Goal: Information Seeking & Learning: Compare options

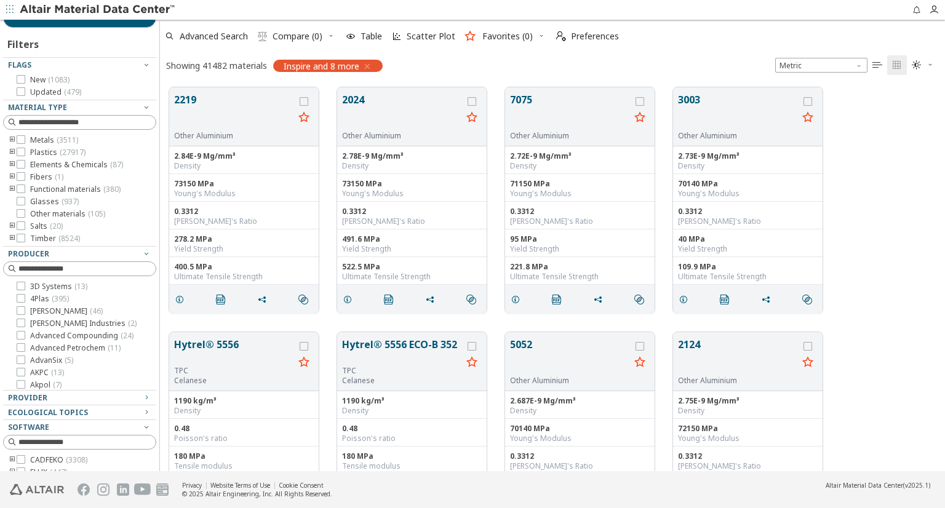
scroll to position [62, 0]
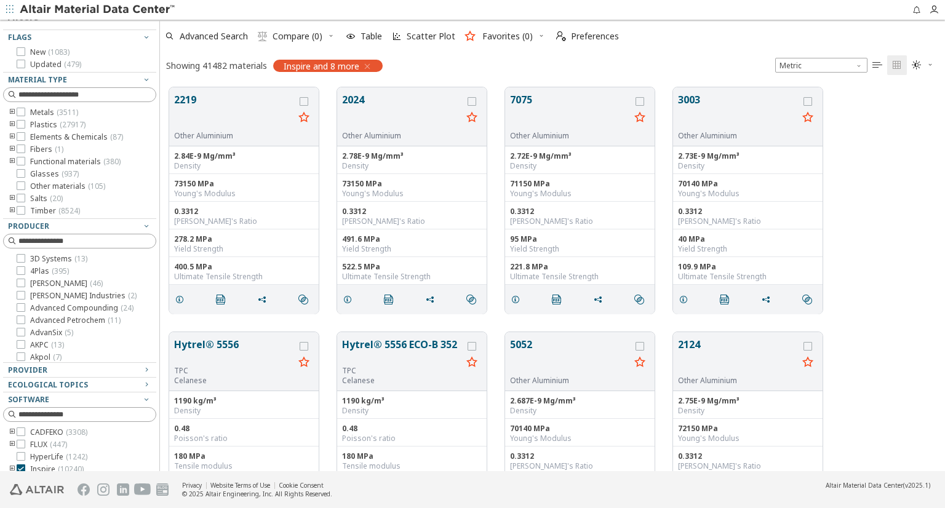
click at [11, 149] on icon "toogle group" at bounding box center [12, 150] width 9 height 10
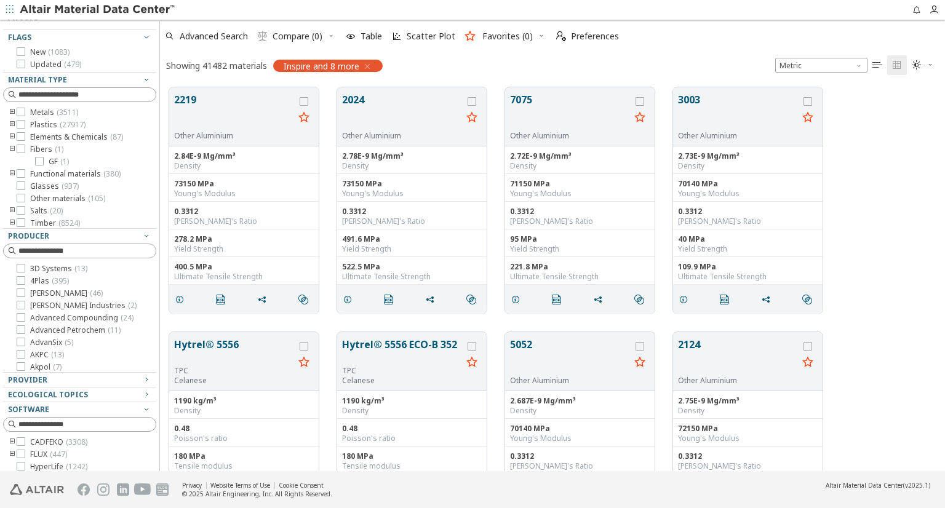
click at [10, 149] on icon "toogle group" at bounding box center [12, 150] width 9 height 10
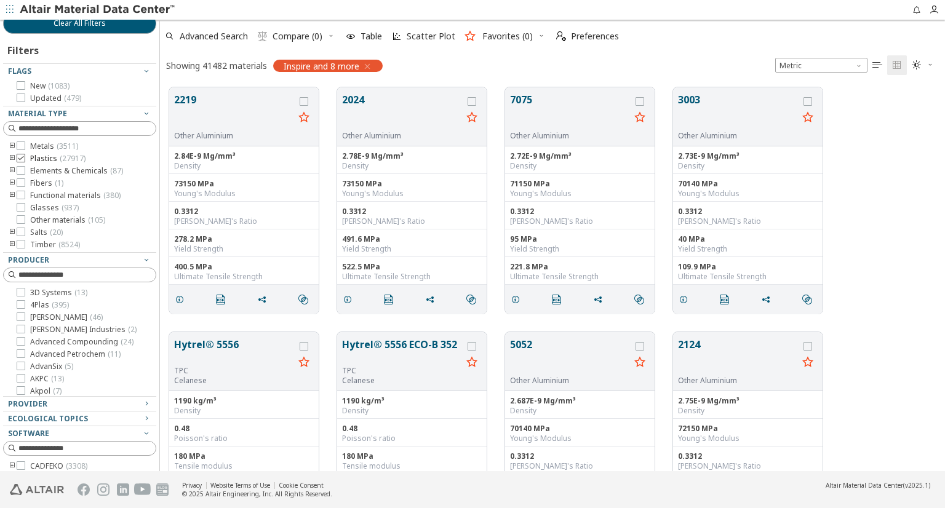
scroll to position [0, 0]
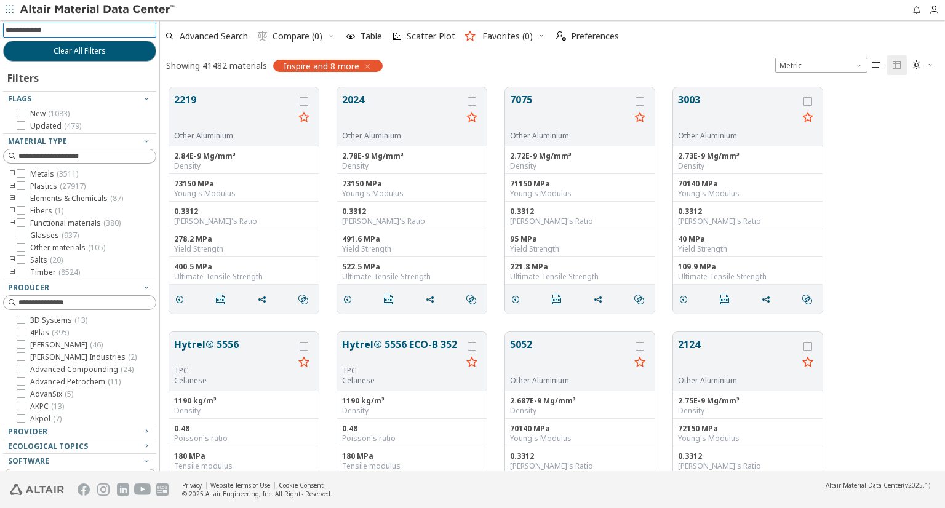
click at [76, 36] on input at bounding box center [81, 30] width 151 height 14
paste input "**********"
type input "**********"
drag, startPoint x: 124, startPoint y: 52, endPoint x: 114, endPoint y: 52, distance: 10.5
click at [114, 52] on button "Clear All Filters" at bounding box center [79, 51] width 153 height 21
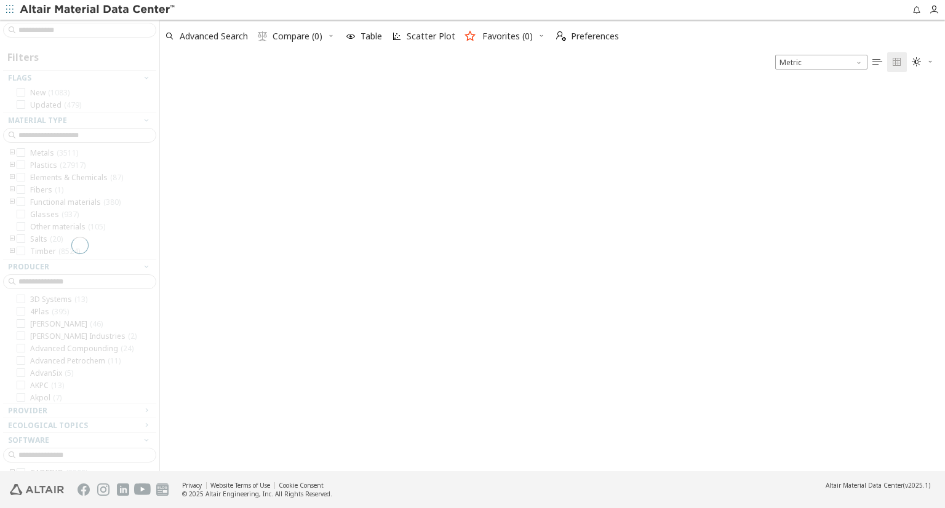
scroll to position [386, 775]
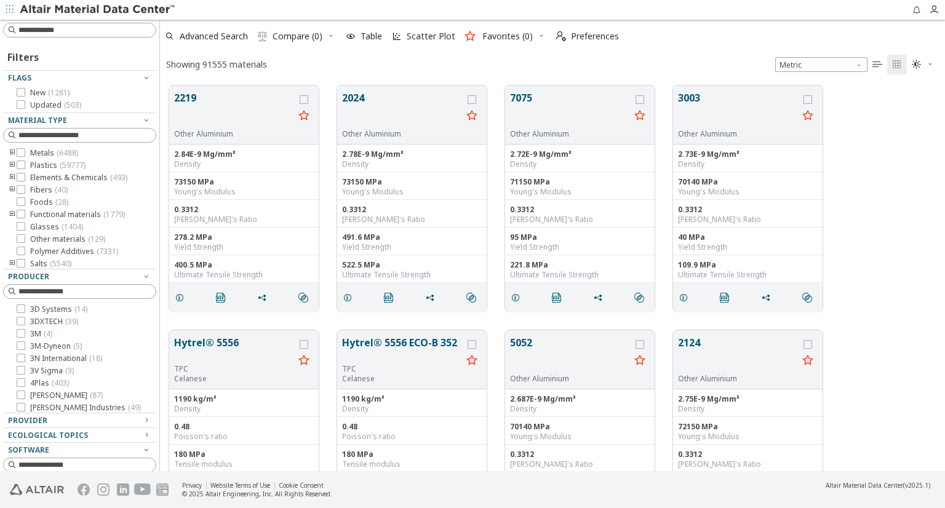
click at [76, 25] on input at bounding box center [86, 30] width 137 height 12
paste input "**********"
drag, startPoint x: 74, startPoint y: 33, endPoint x: 105, endPoint y: 84, distance: 59.6
click at [105, 84] on div "**********" at bounding box center [79, 245] width 159 height 451
click at [108, 33] on input "**********" at bounding box center [81, 30] width 151 height 14
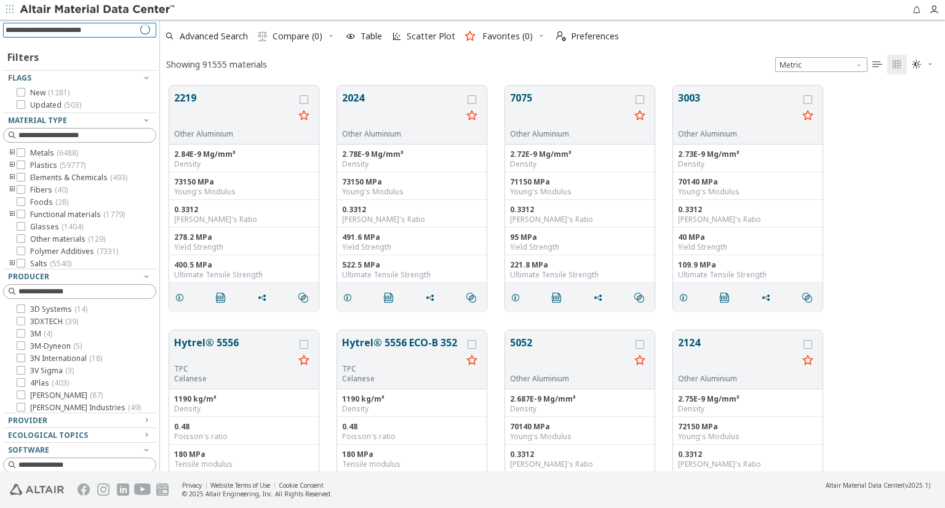
type input "**********"
click at [9, 188] on icon "toogle group" at bounding box center [12, 190] width 9 height 10
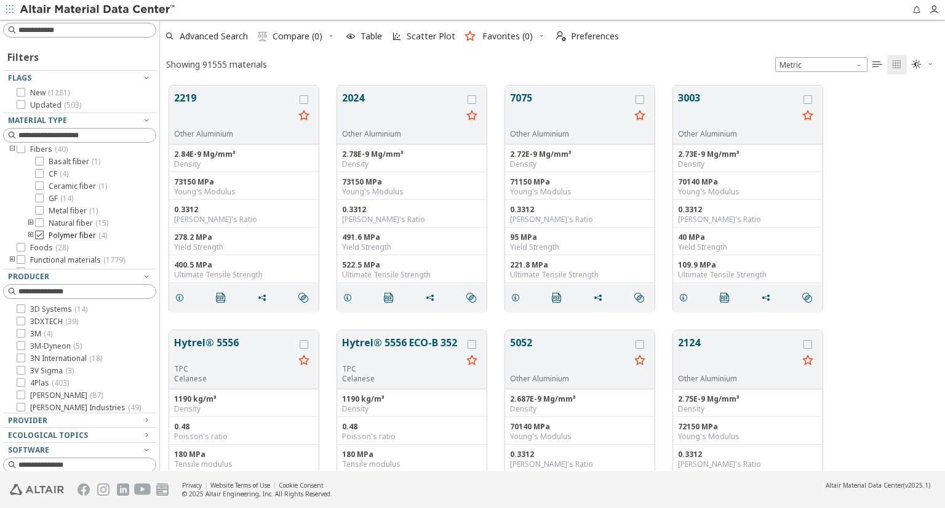
scroll to position [62, 0]
click at [27, 201] on icon "toogle group" at bounding box center [30, 202] width 9 height 10
click at [36, 202] on icon at bounding box center [39, 201] width 9 height 9
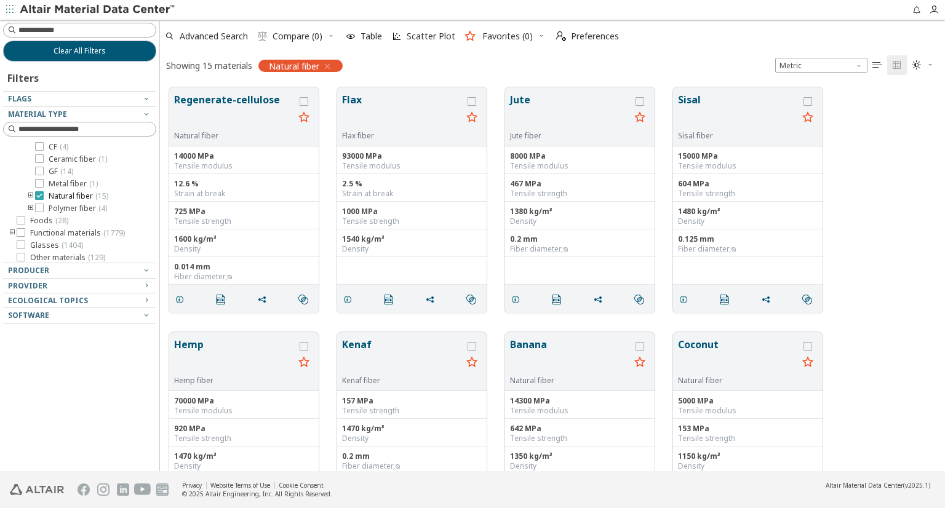
click at [42, 197] on icon at bounding box center [39, 195] width 9 height 9
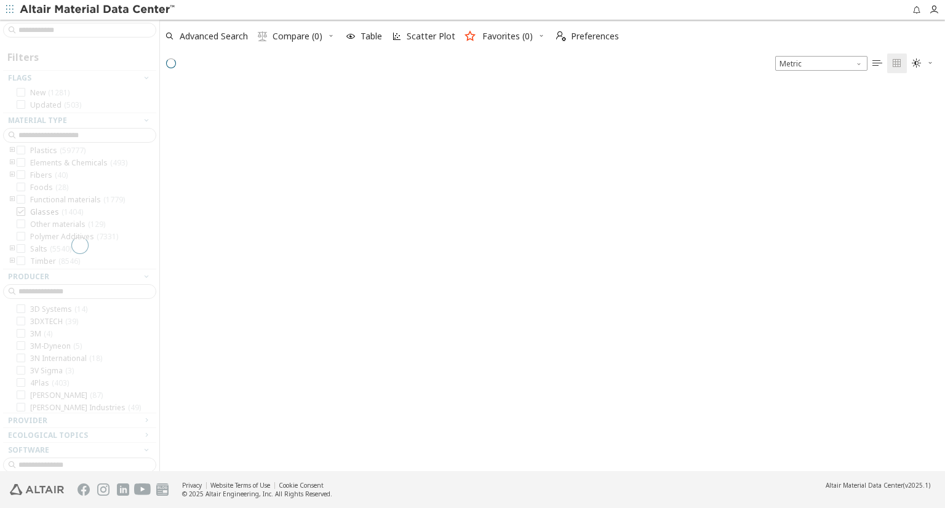
scroll to position [386, 775]
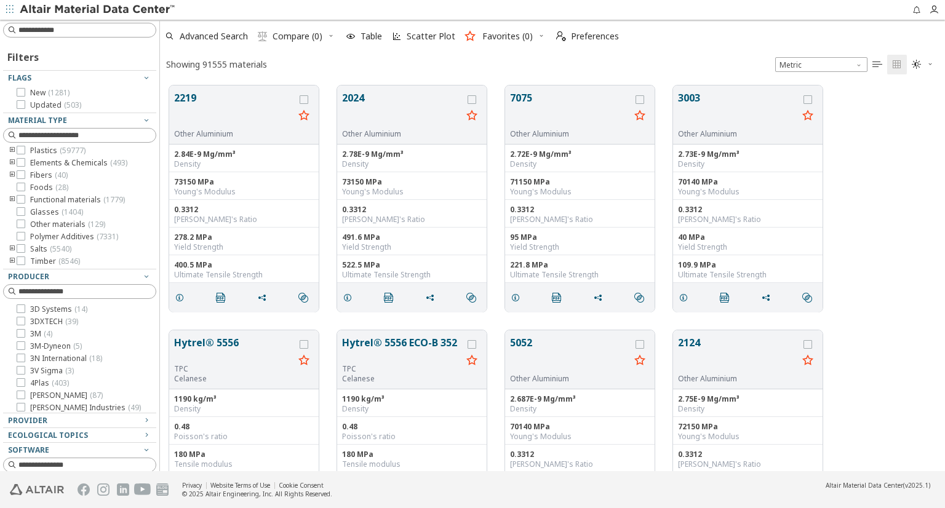
click at [12, 175] on icon "toogle group" at bounding box center [12, 175] width 9 height 10
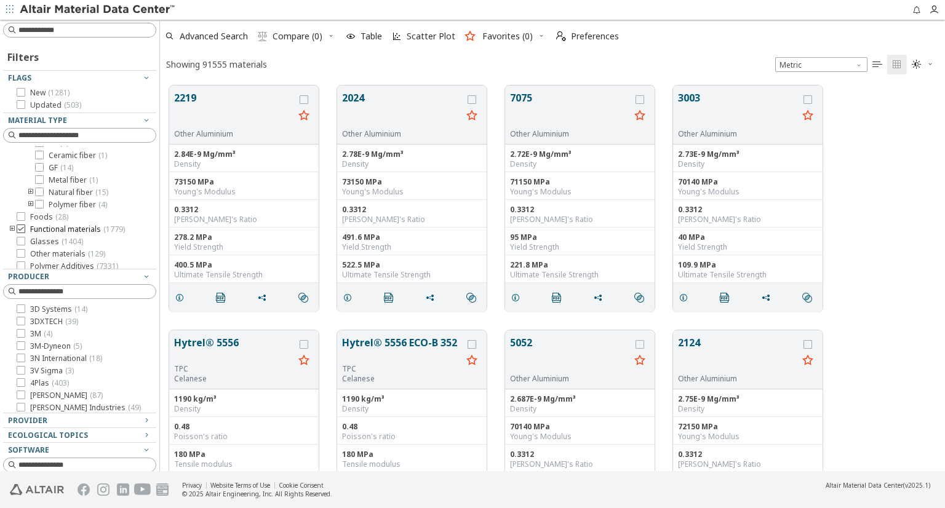
scroll to position [76, 0]
click at [30, 199] on icon "toogle group" at bounding box center [30, 200] width 9 height 10
click at [12, 176] on icon "toogle group" at bounding box center [12, 175] width 9 height 10
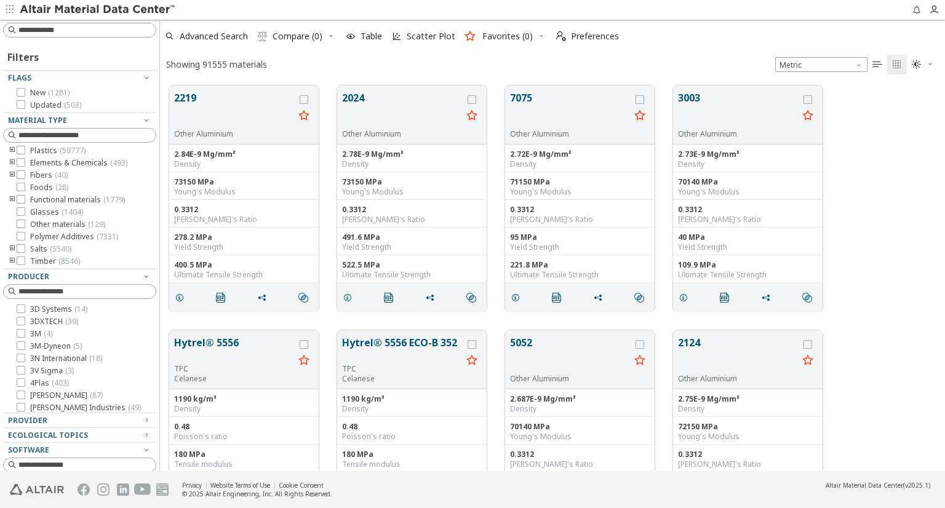
click at [8, 160] on icon "toogle group" at bounding box center [12, 163] width 9 height 10
click at [9, 160] on icon "toogle group" at bounding box center [12, 163] width 9 height 10
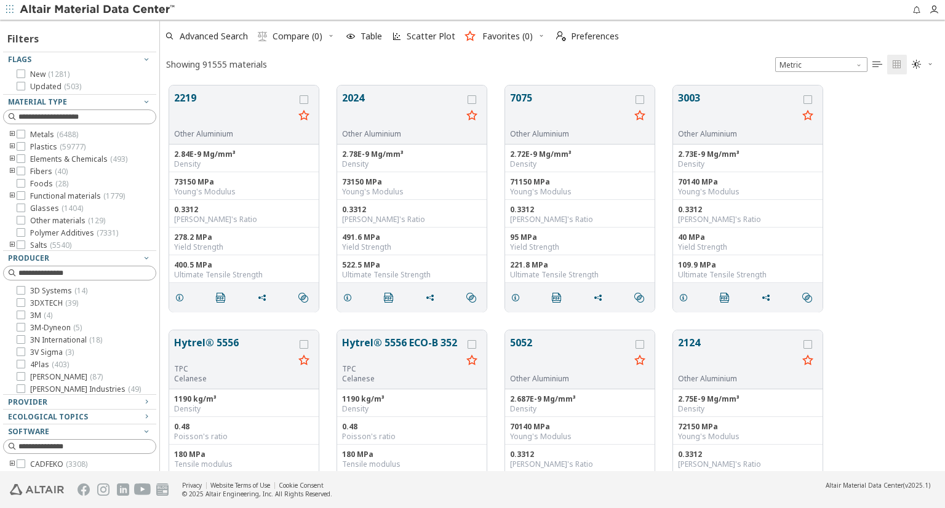
scroll to position [0, 0]
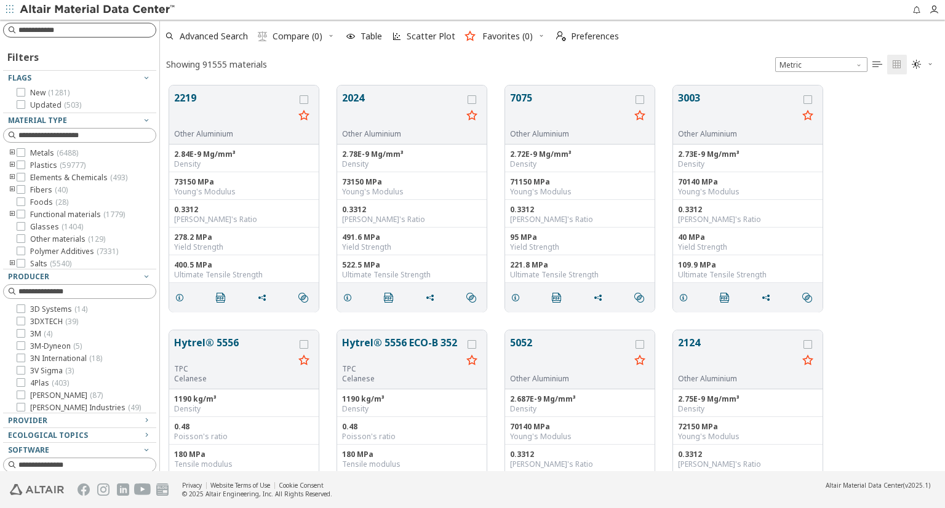
click at [61, 31] on input at bounding box center [86, 30] width 137 height 12
type input "**********"
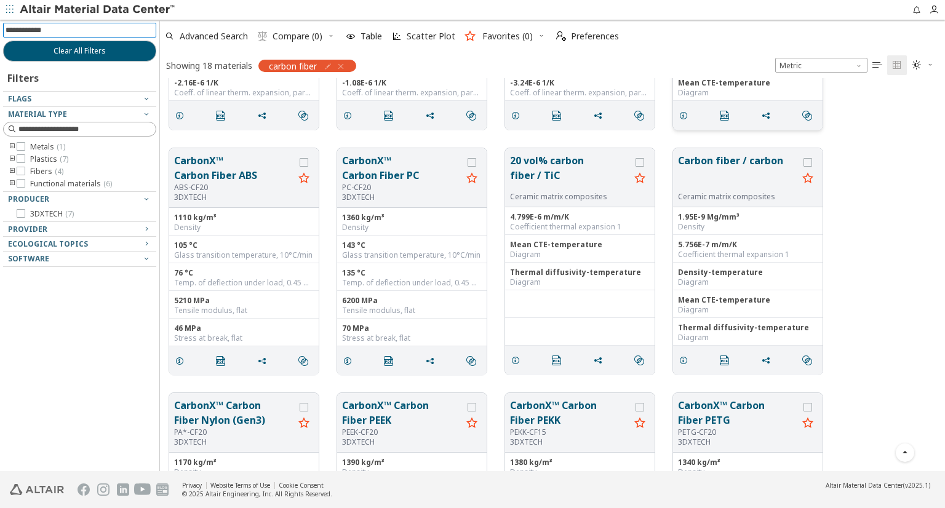
scroll to position [185, 0]
click at [717, 357] on span "" at bounding box center [727, 359] width 20 height 23
click at [745, 183] on button "Carbon fiber / carbon" at bounding box center [738, 172] width 120 height 39
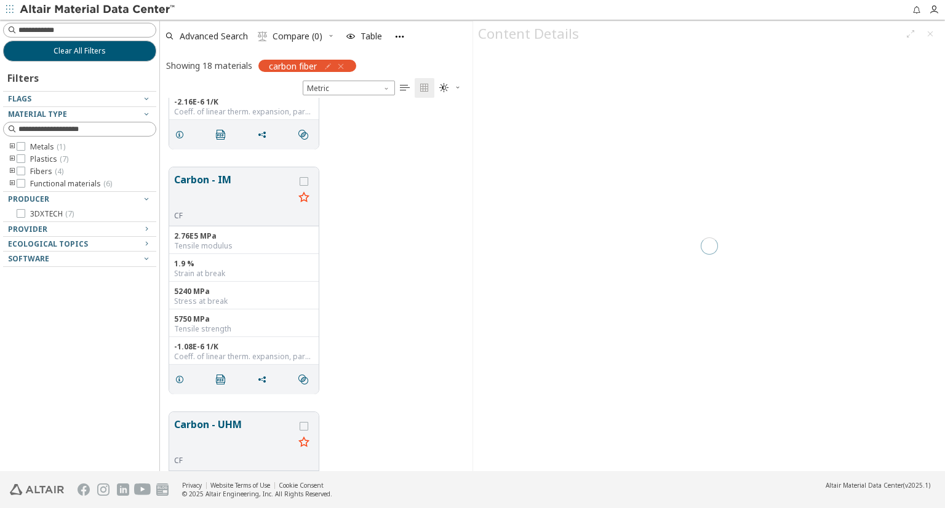
scroll to position [1589, 0]
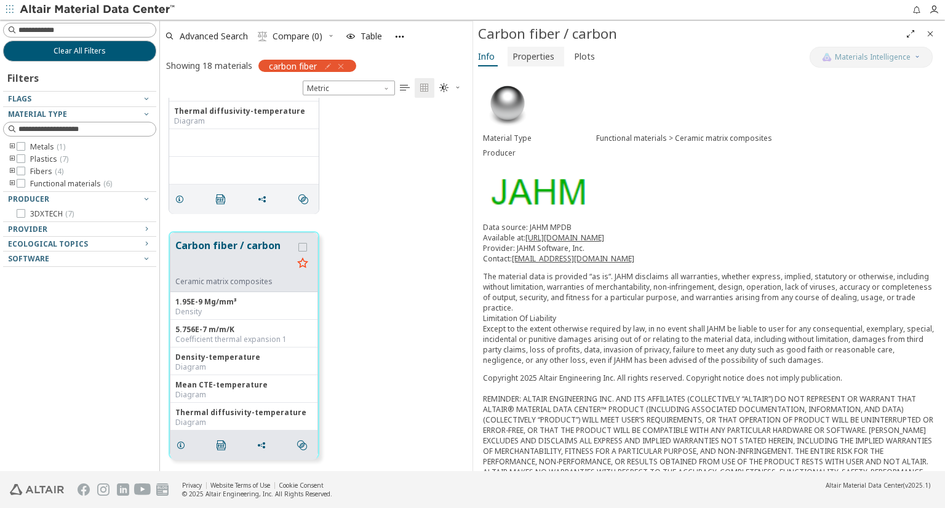
click at [522, 55] on span "Properties" at bounding box center [533, 57] width 42 height 20
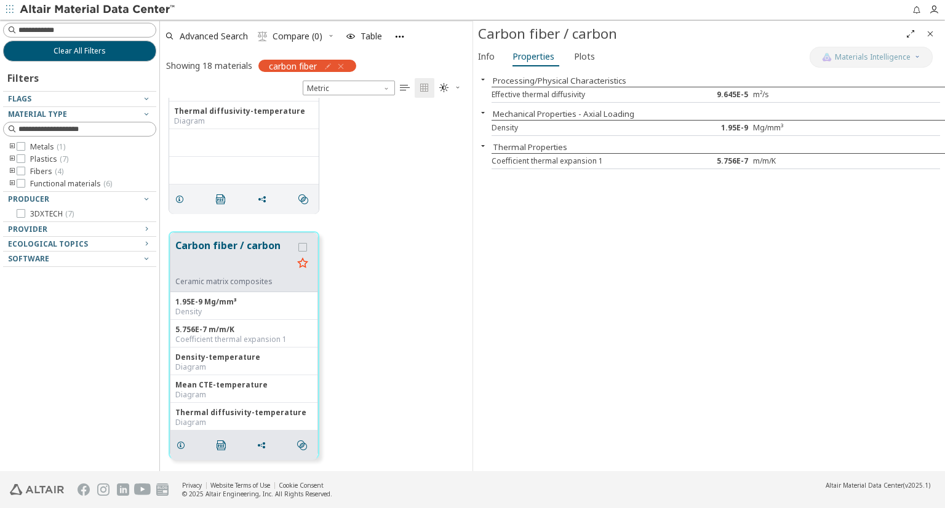
click at [484, 77] on icon "button" at bounding box center [483, 79] width 10 height 10
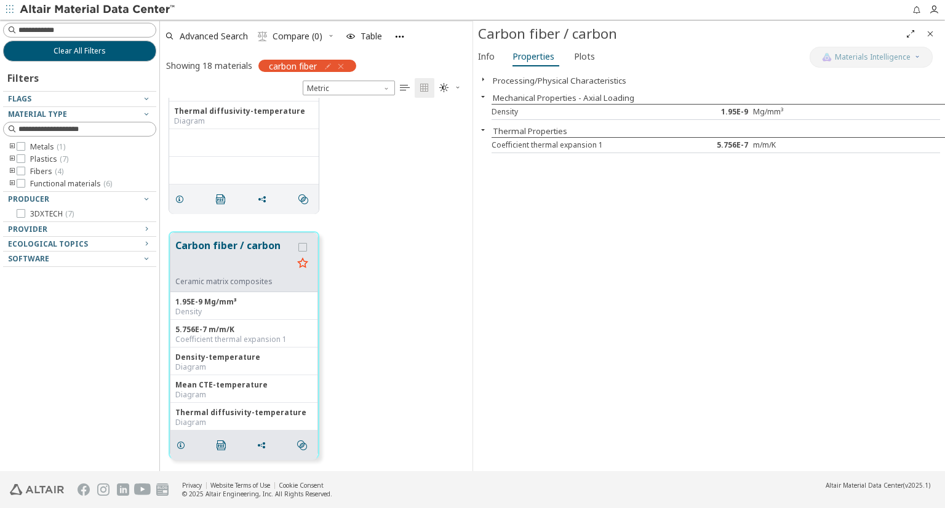
click at [483, 77] on icon "button" at bounding box center [483, 79] width 10 height 10
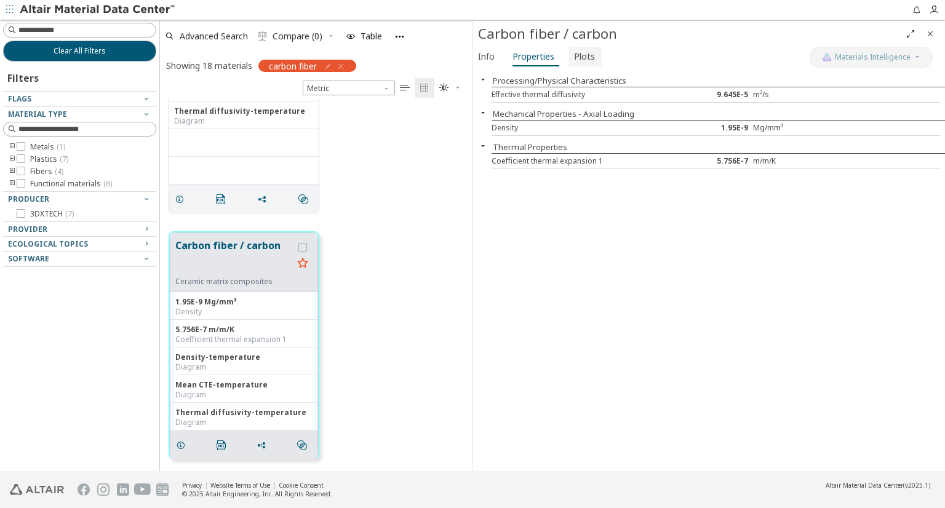
click at [587, 54] on span "Plots" at bounding box center [584, 57] width 21 height 20
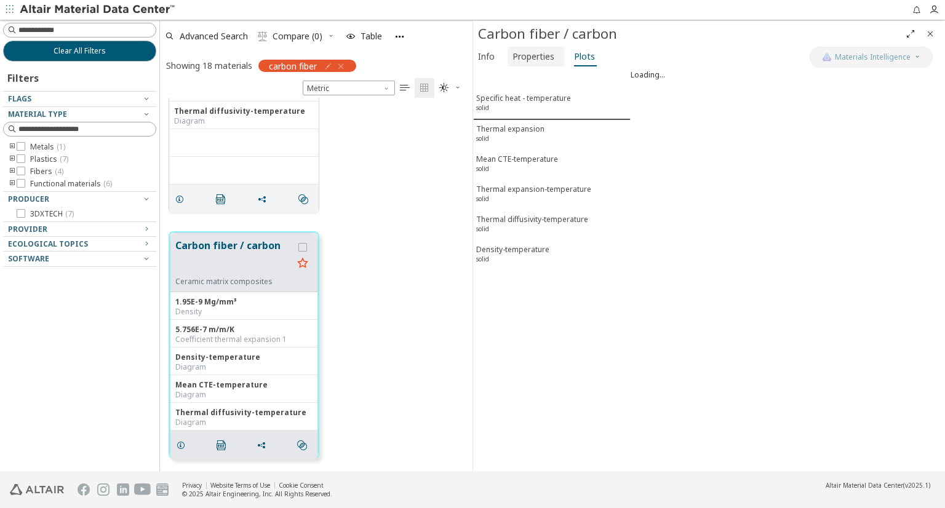
click at [555, 57] on button "Properties" at bounding box center [535, 57] width 57 height 20
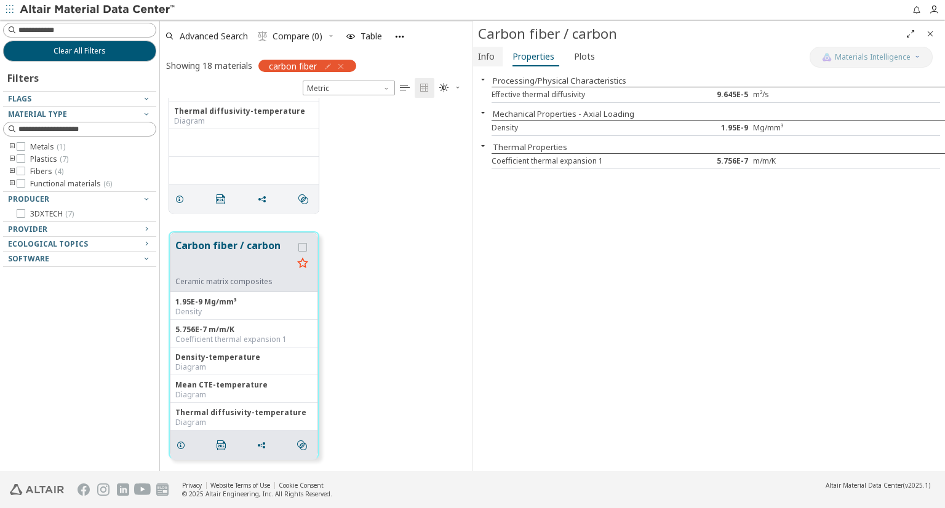
click at [489, 57] on span "Info" at bounding box center [486, 57] width 17 height 20
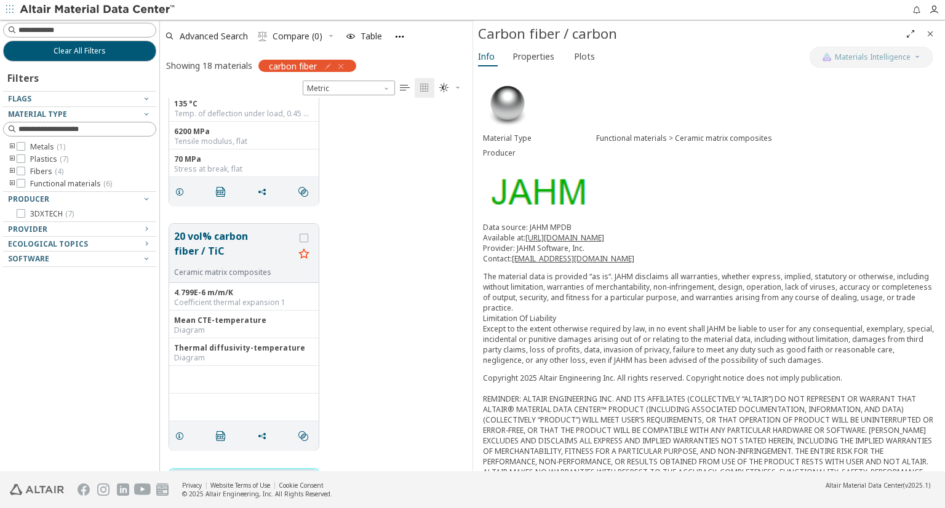
scroll to position [1281, 0]
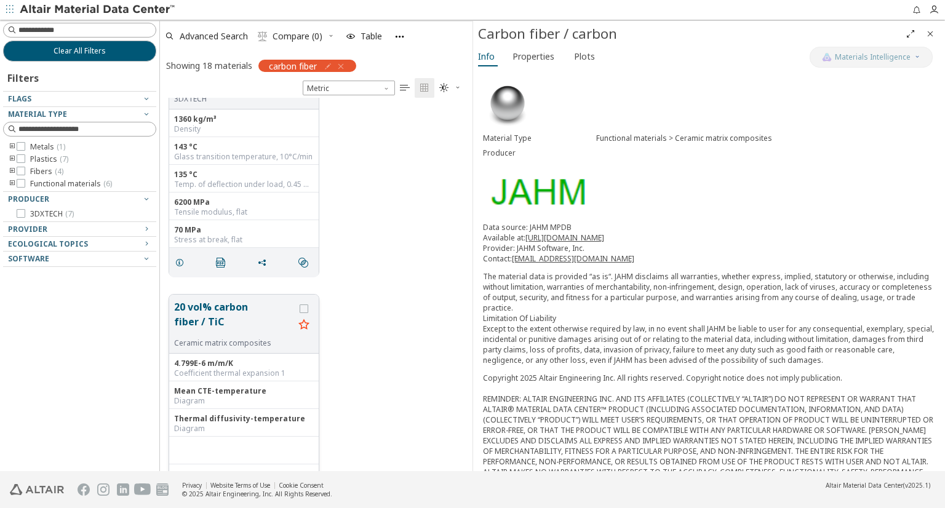
click at [261, 316] on button "20 vol% carbon fiber / TiC" at bounding box center [234, 319] width 120 height 39
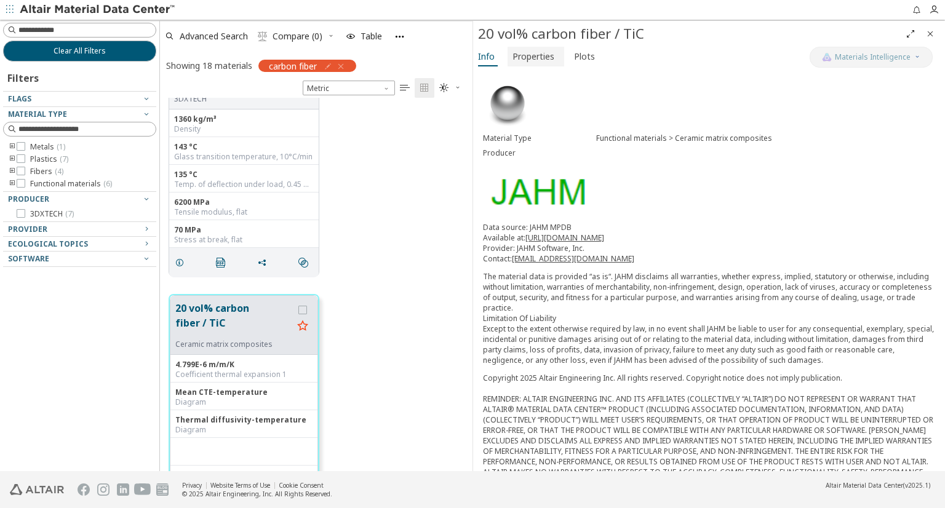
click at [544, 54] on span "Properties" at bounding box center [533, 57] width 42 height 20
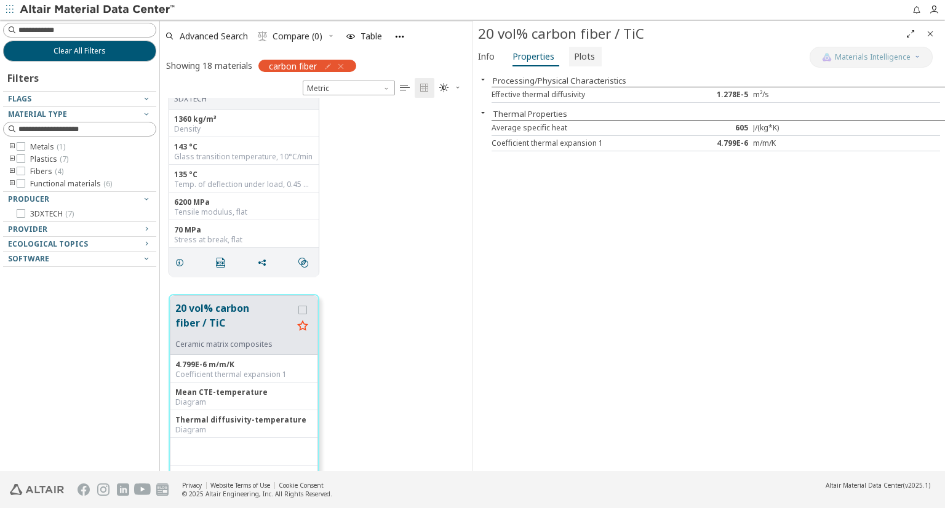
click at [578, 56] on span "Plots" at bounding box center [584, 57] width 21 height 20
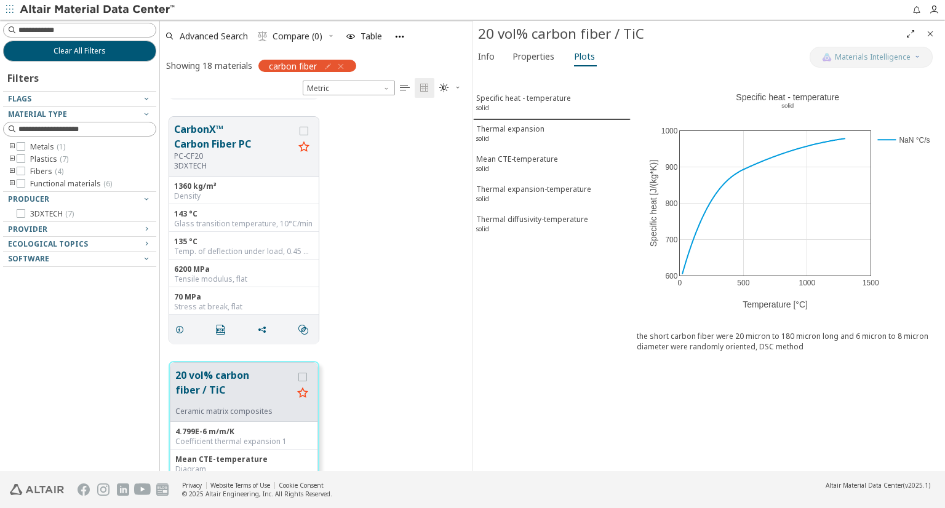
scroll to position [1097, 0]
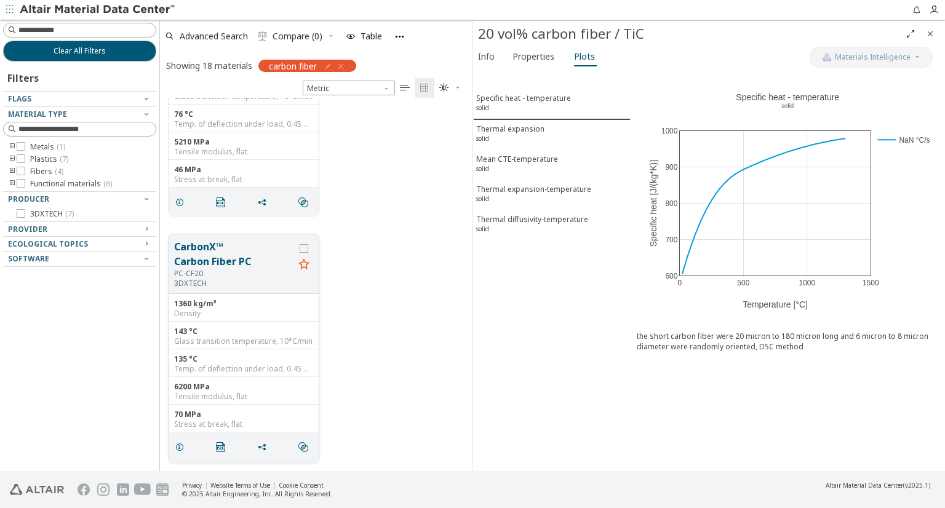
click at [229, 254] on button "CarbonX™ Carbon Fiber PC" at bounding box center [234, 254] width 120 height 30
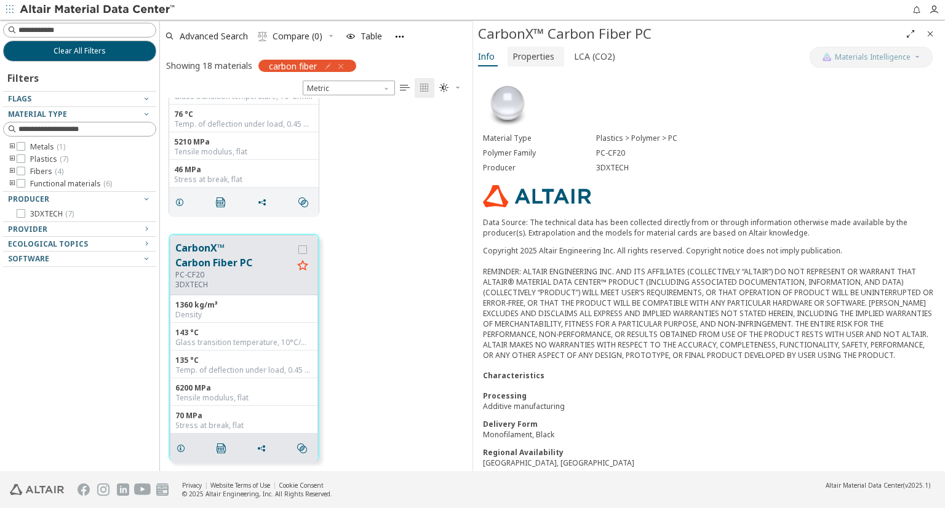
click at [544, 61] on span "Properties" at bounding box center [533, 57] width 42 height 20
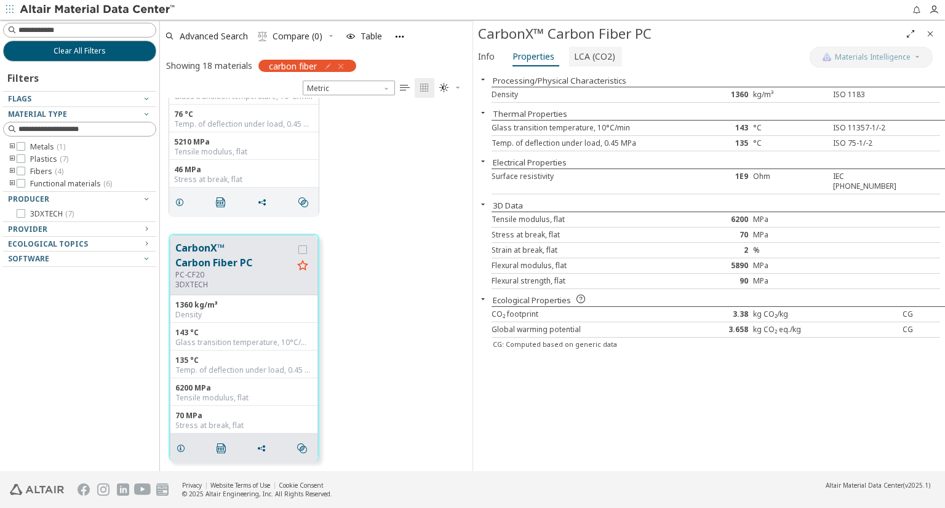
click at [588, 58] on span "LCA (CO2)" at bounding box center [594, 57] width 41 height 20
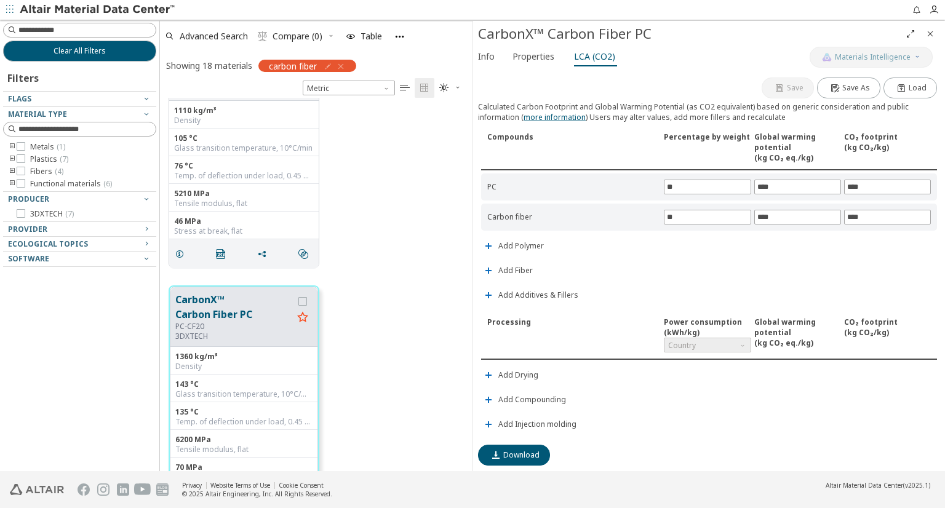
scroll to position [974, 0]
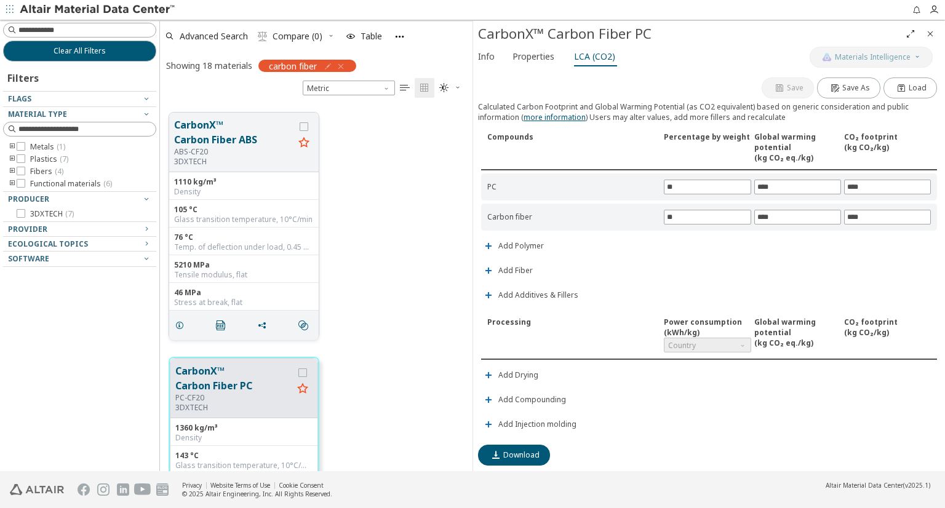
click at [258, 153] on div "ABS-CF20" at bounding box center [234, 152] width 120 height 10
click at [252, 140] on button "CarbonX™ Carbon Fiber ABS" at bounding box center [234, 132] width 120 height 30
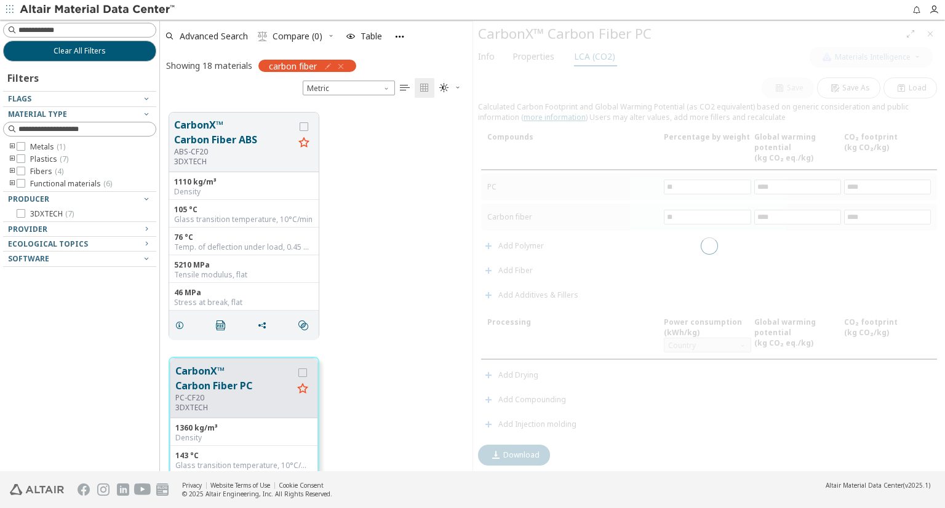
type input "*"
type input "**"
type input "****"
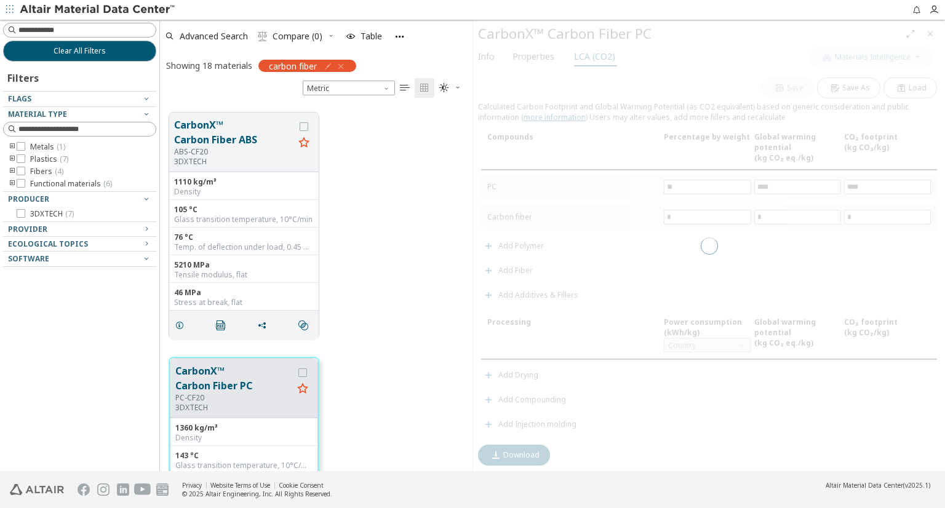
type input "****"
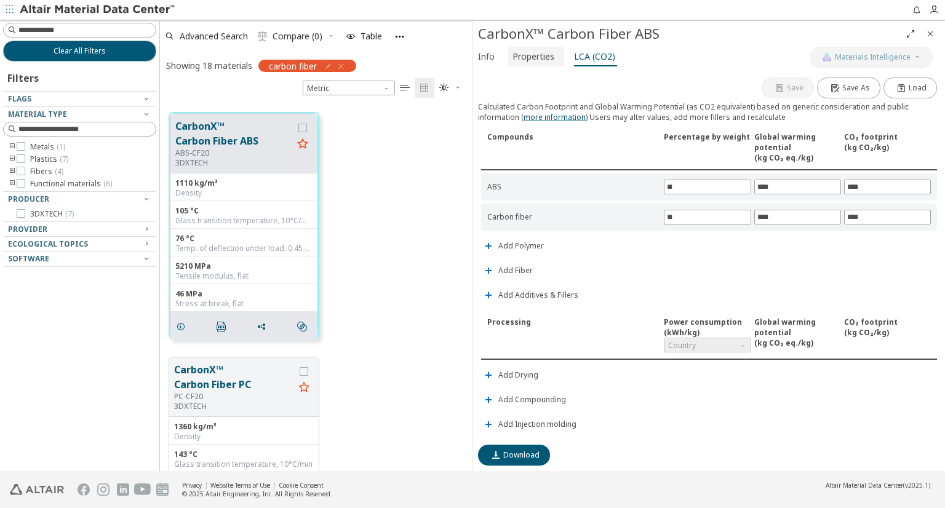
click at [539, 63] on span "Properties" at bounding box center [533, 57] width 42 height 20
